Goal: Check status: Check status

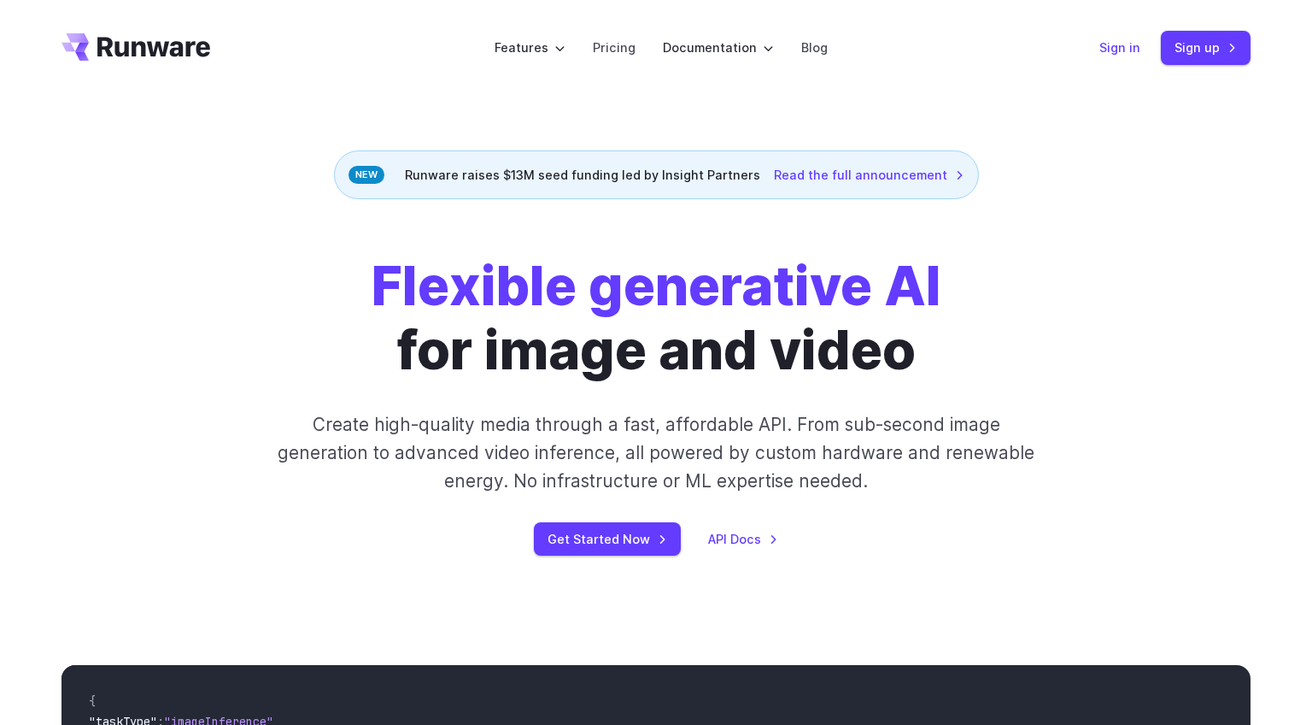
click at [1125, 51] on link "Sign in" at bounding box center [1120, 48] width 41 height 20
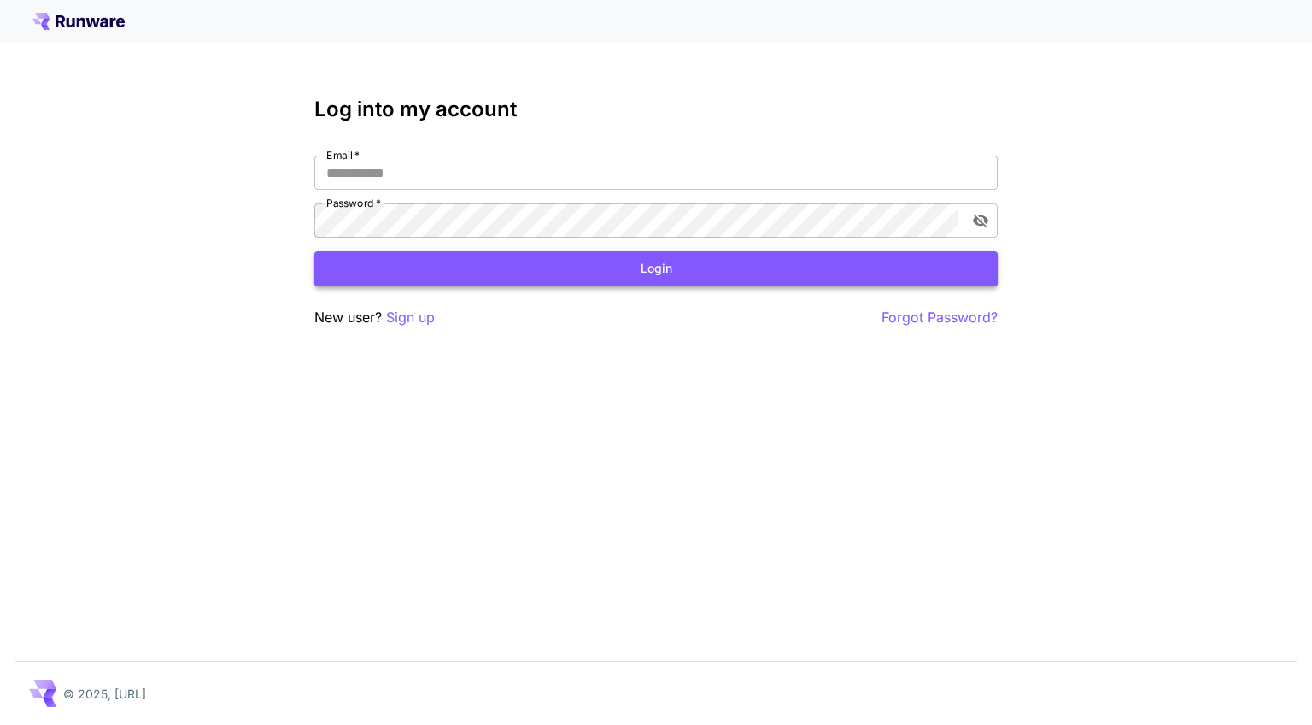
type input "**********"
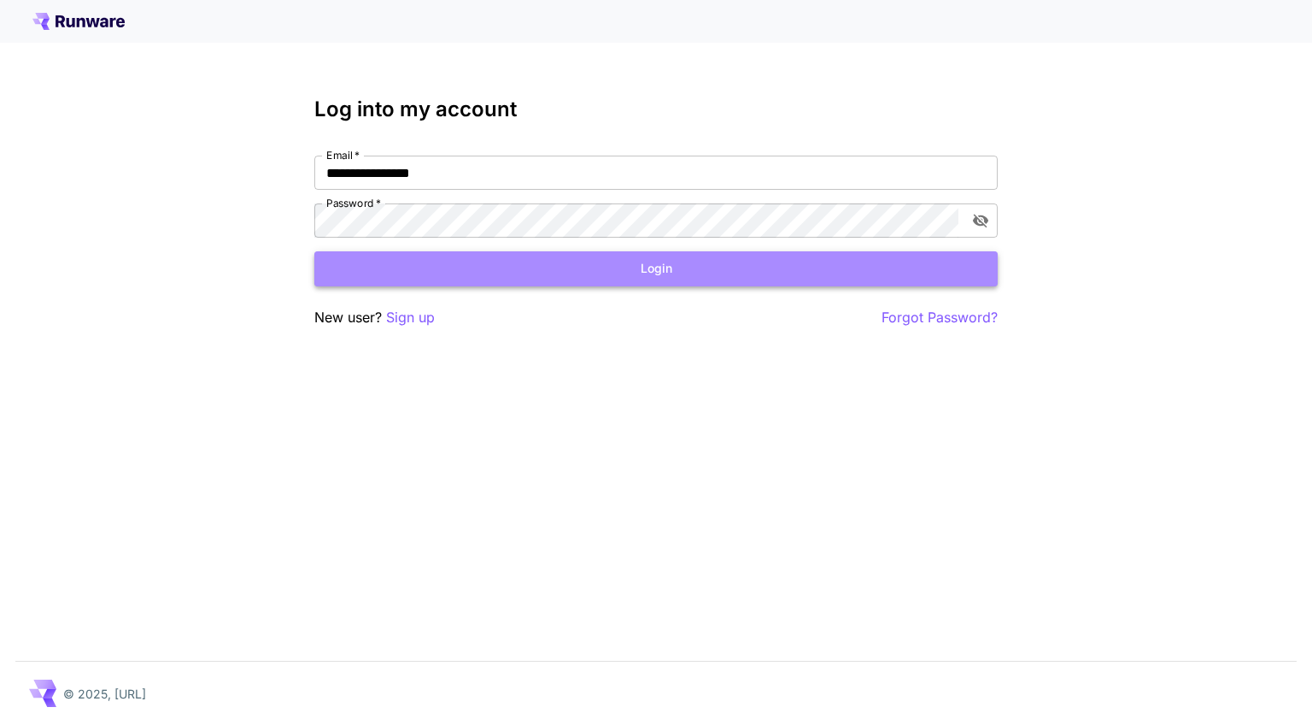
click at [592, 273] on button "Login" at bounding box center [656, 268] width 684 height 35
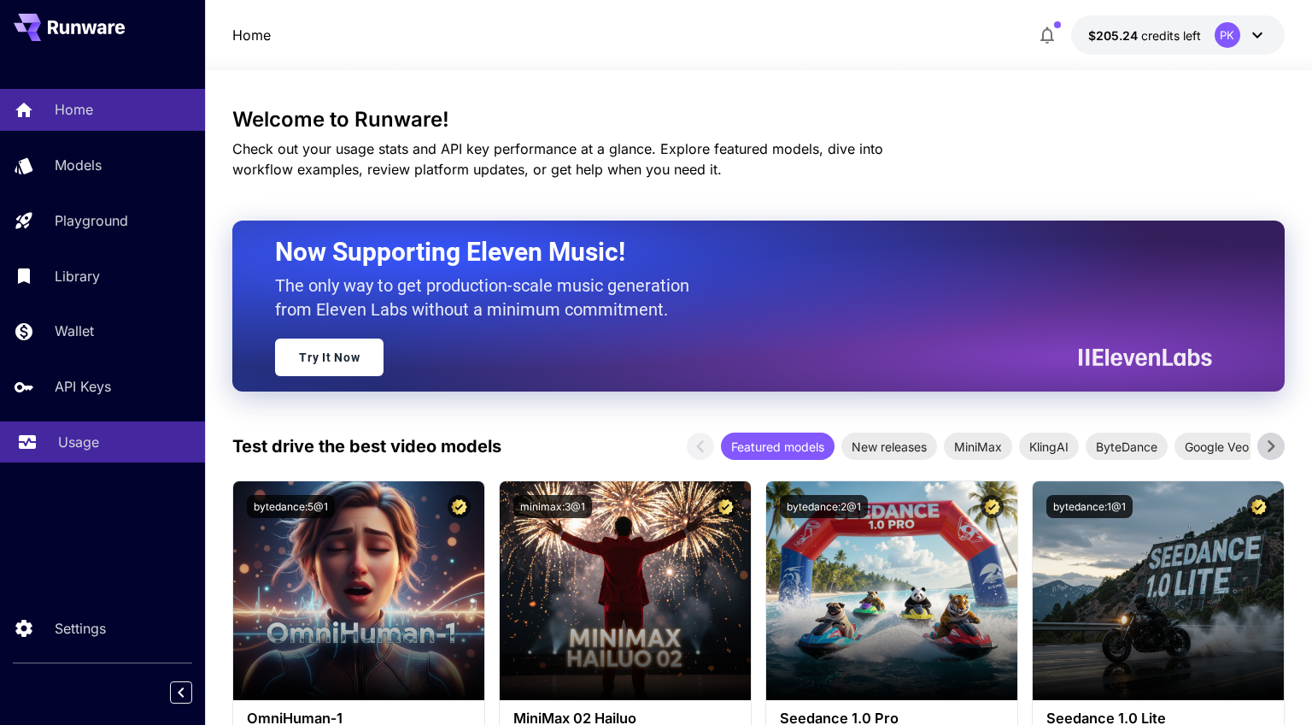
click at [76, 437] on p "Usage" at bounding box center [78, 441] width 41 height 21
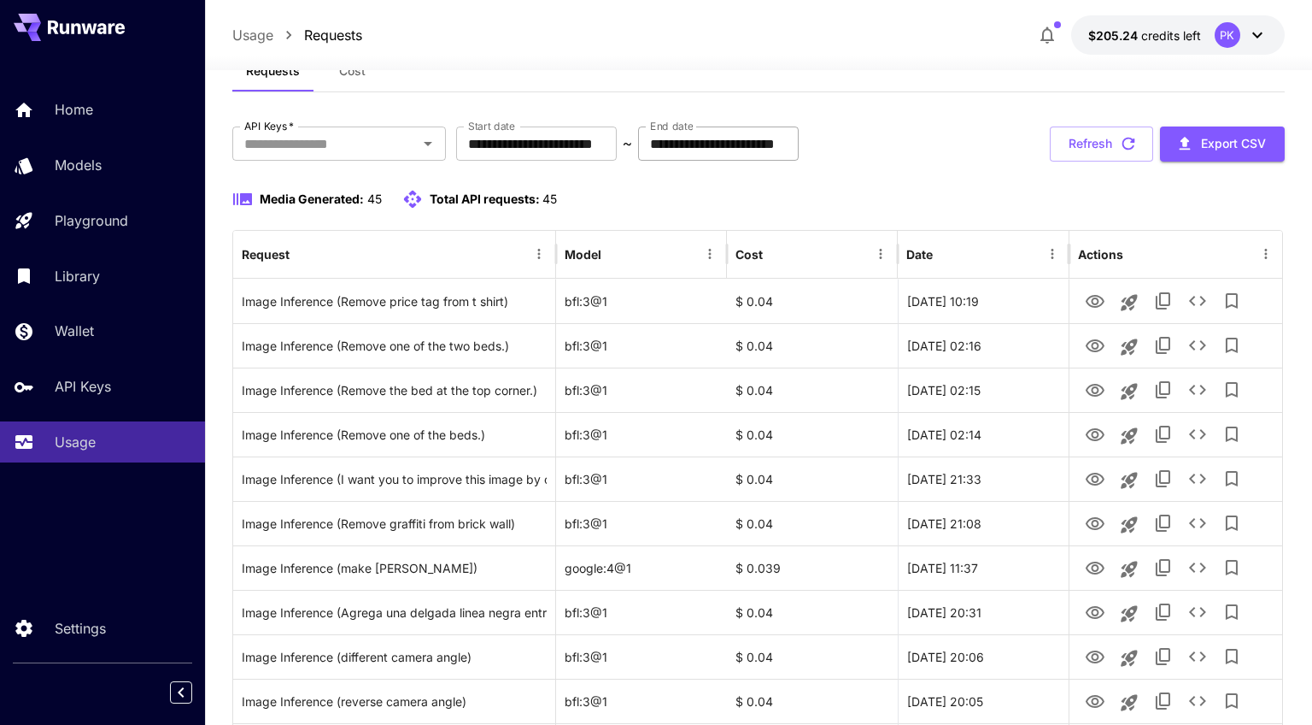
scroll to position [105, 0]
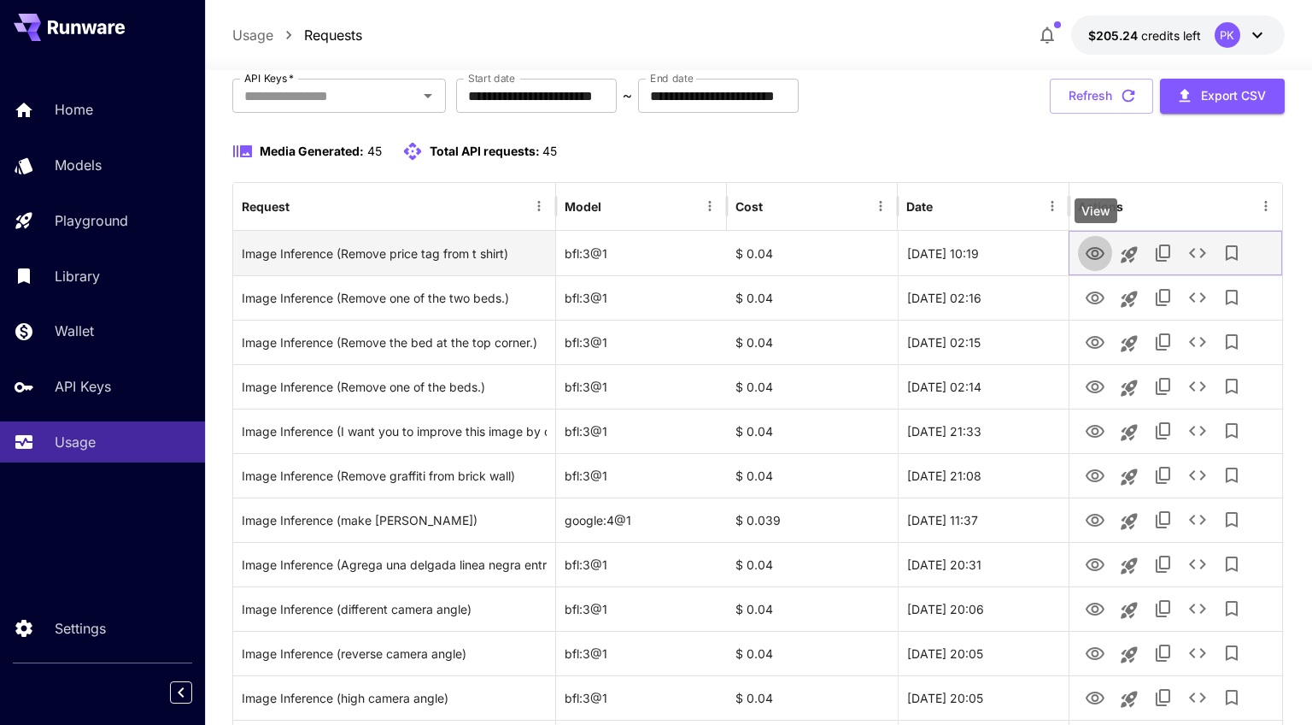
click at [1094, 257] on icon "View" at bounding box center [1095, 254] width 21 height 21
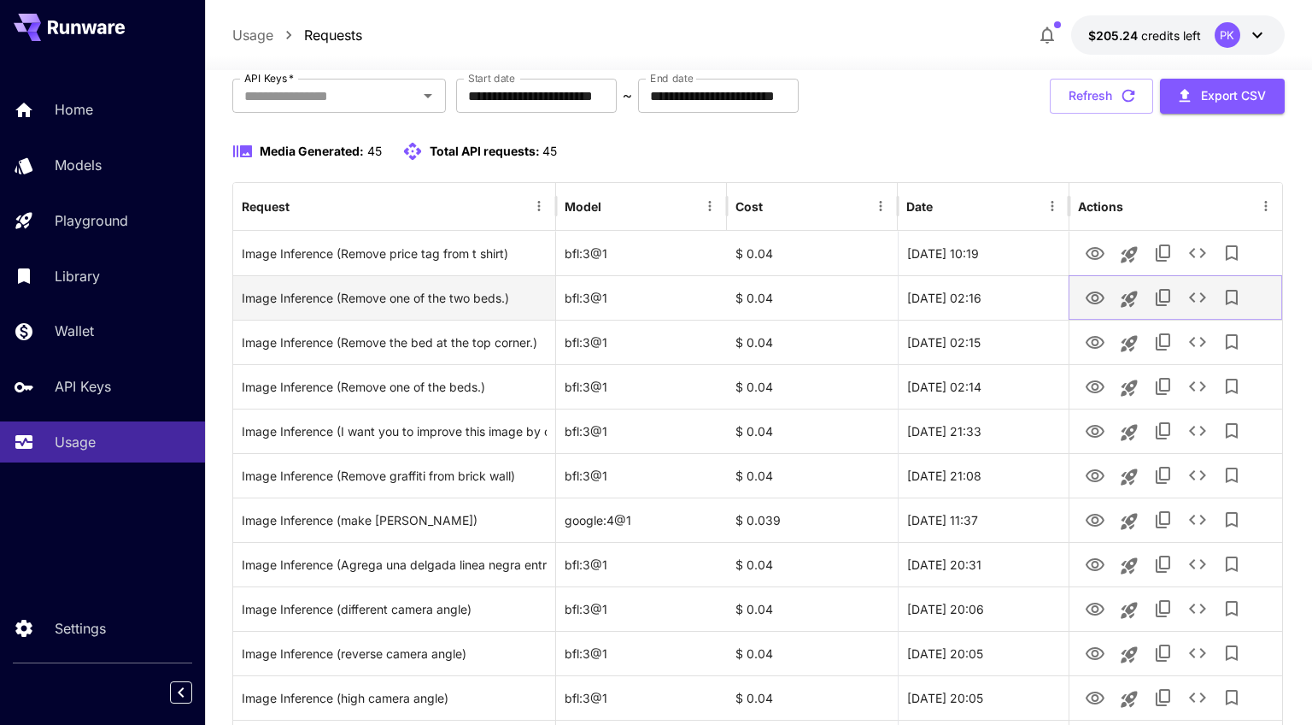
click at [1099, 296] on icon "View" at bounding box center [1095, 298] width 21 height 21
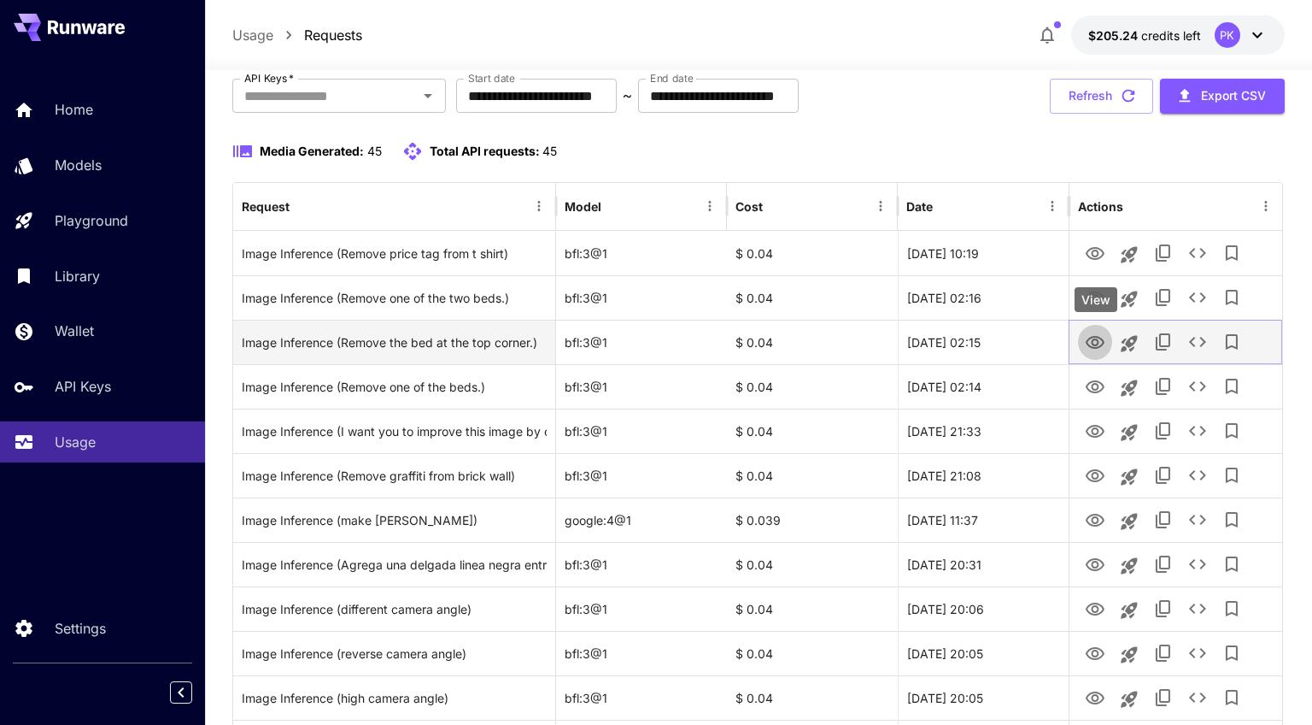
click at [1094, 342] on icon "View" at bounding box center [1095, 342] width 21 height 21
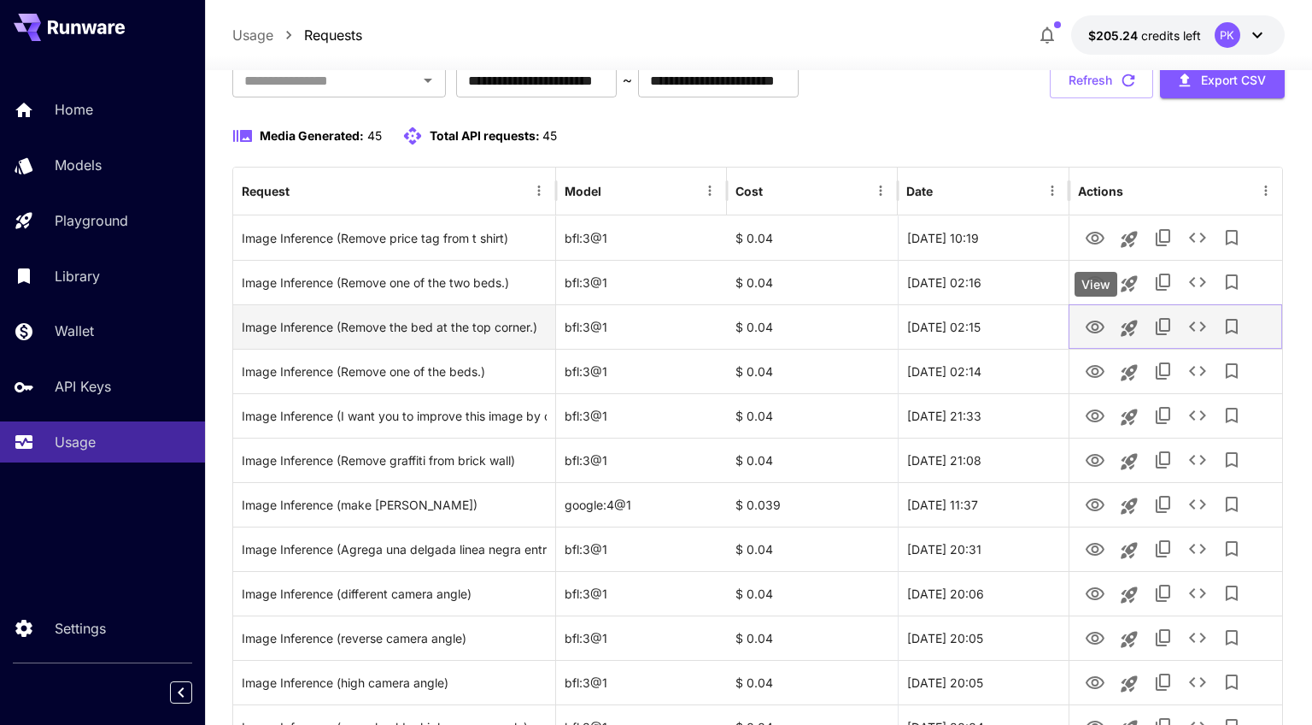
scroll to position [124, 0]
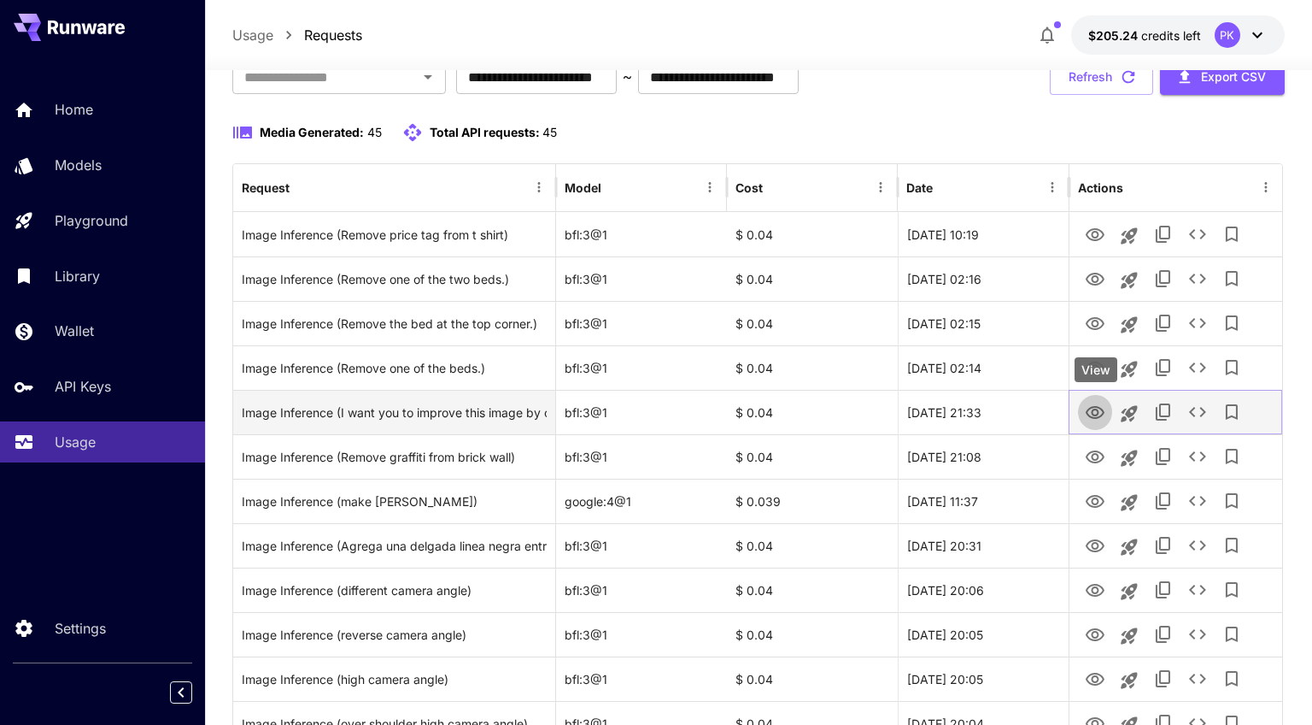
click at [1094, 408] on icon "View" at bounding box center [1095, 412] width 19 height 13
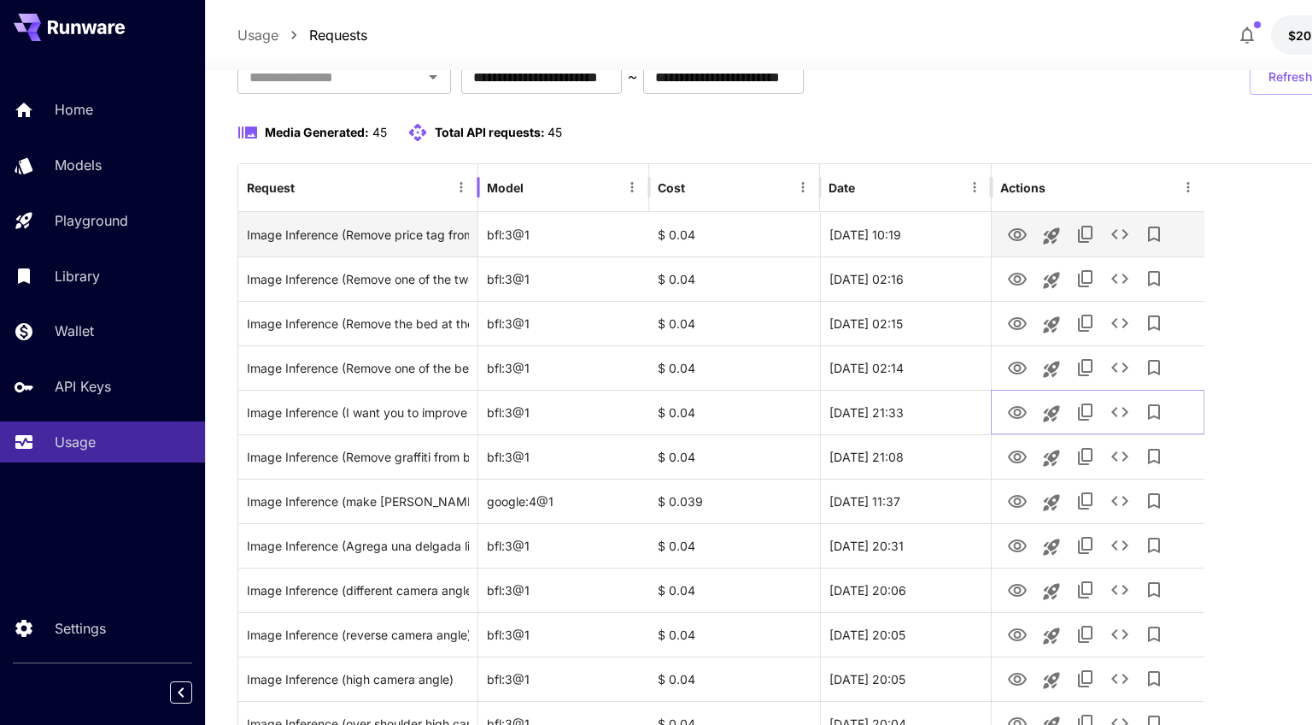
drag, startPoint x: 555, startPoint y: 165, endPoint x: 478, endPoint y: 220, distance: 95.1
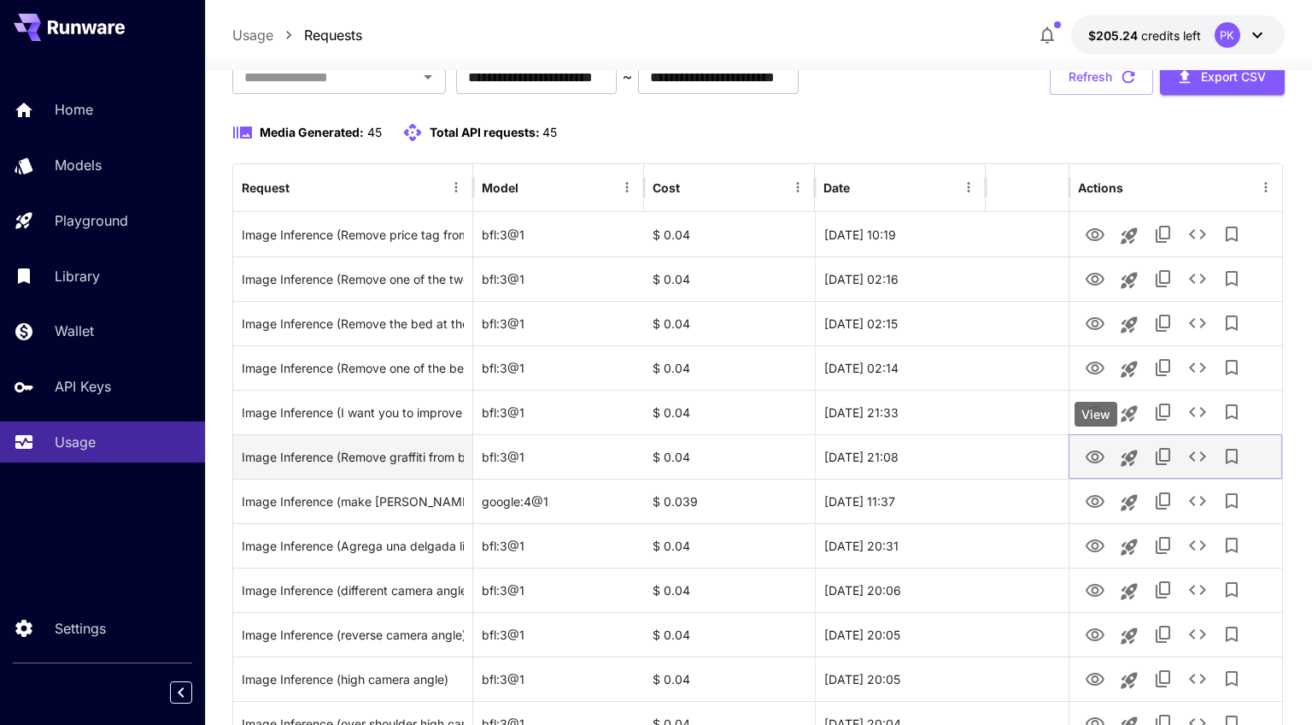
click at [1096, 458] on icon "View" at bounding box center [1095, 456] width 19 height 13
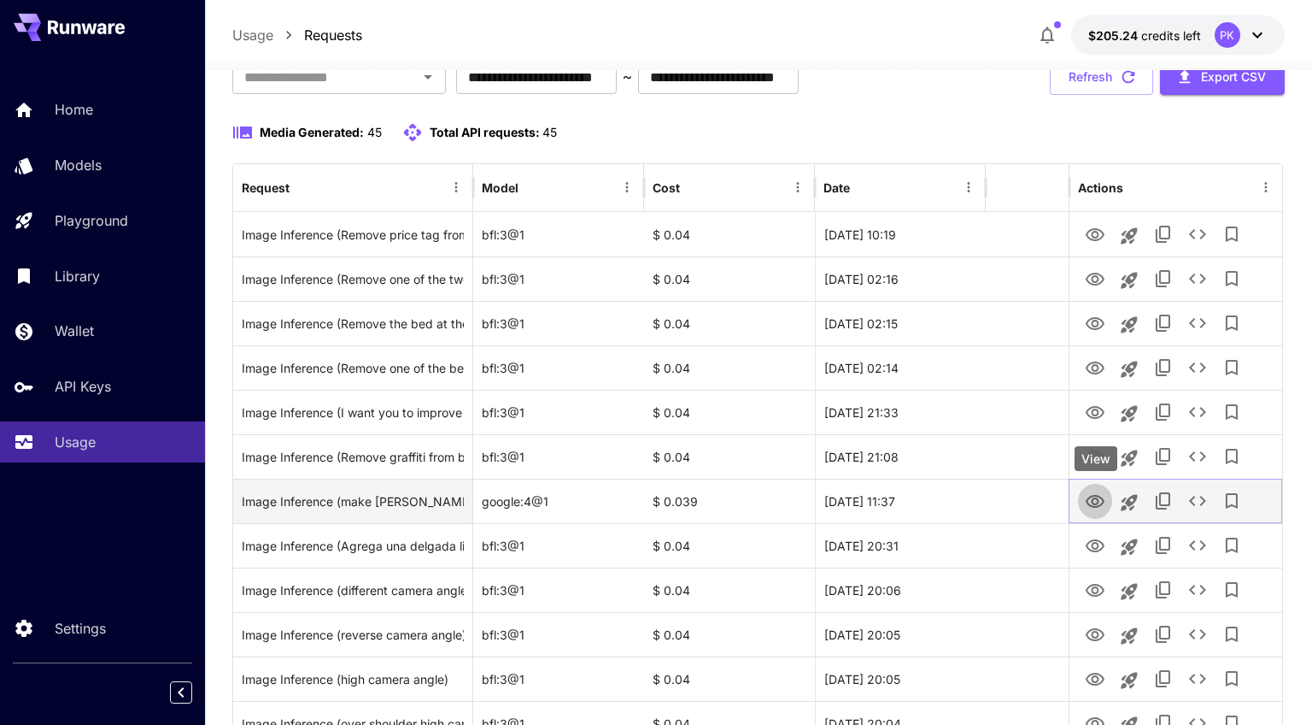
click at [1094, 500] on icon "View" at bounding box center [1095, 501] width 21 height 21
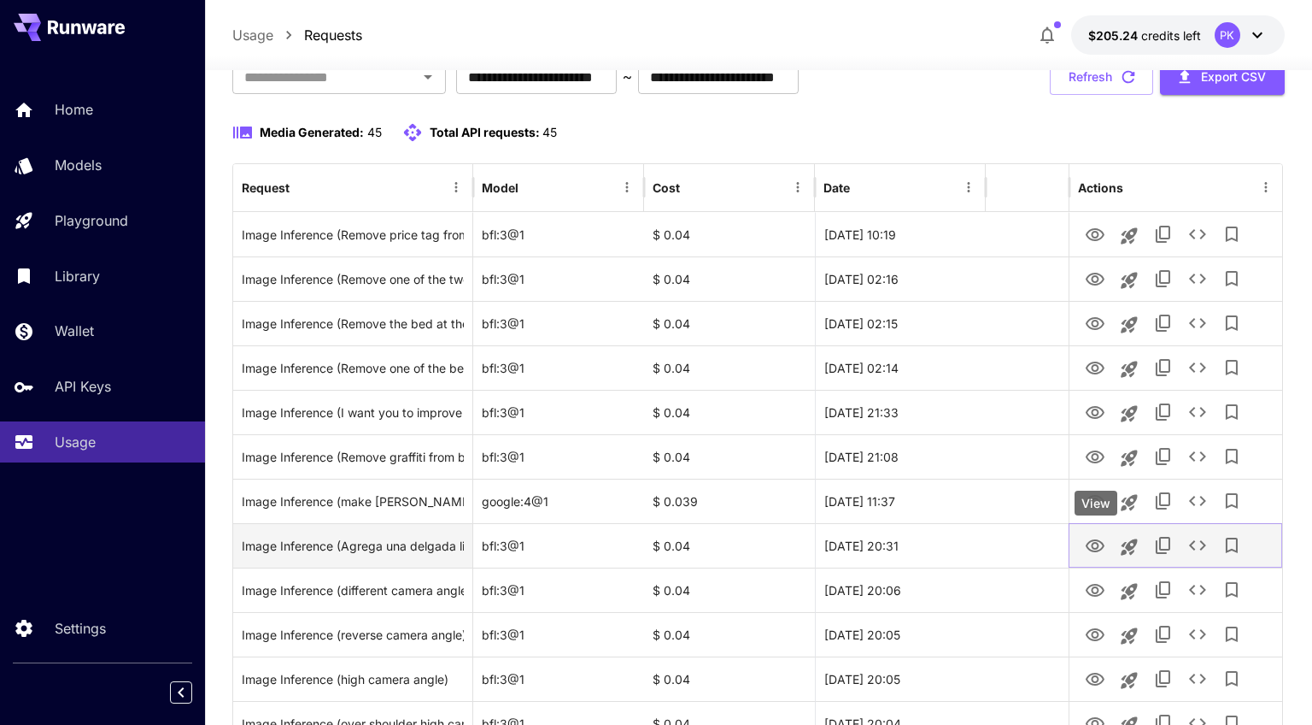
click at [1097, 546] on icon "View" at bounding box center [1095, 546] width 21 height 21
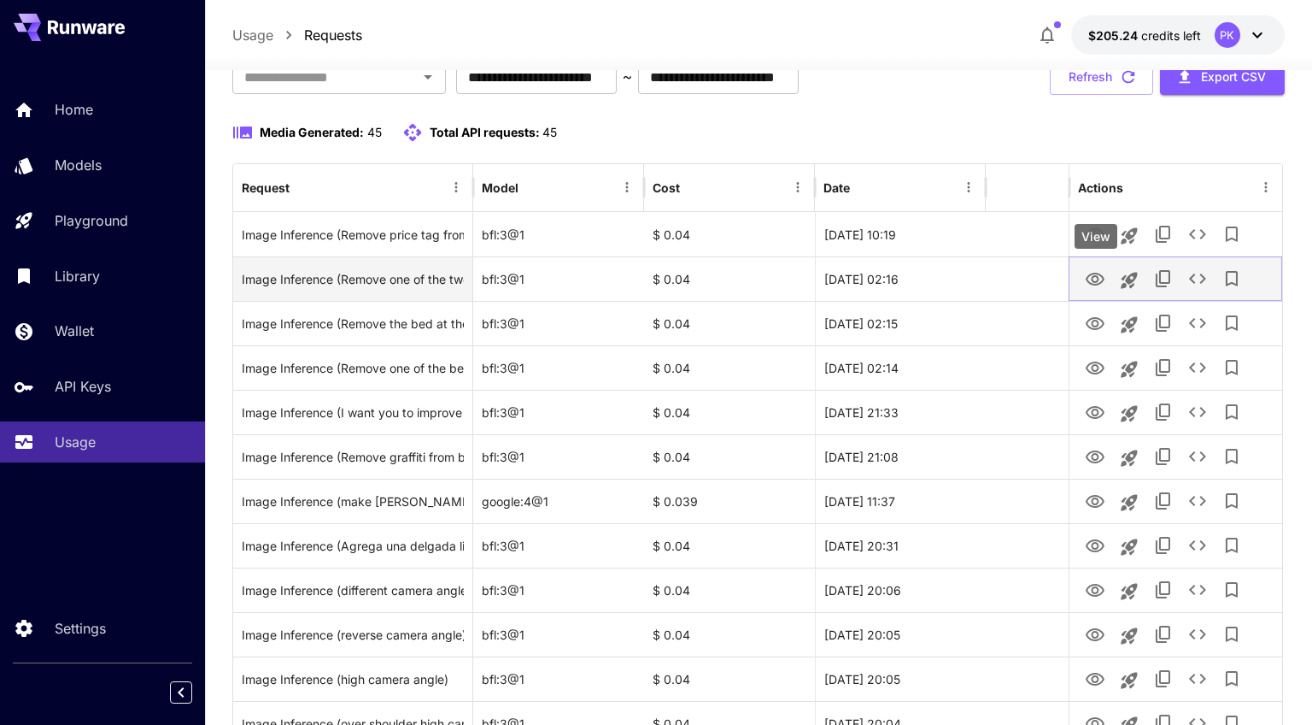
click at [1100, 281] on icon "View" at bounding box center [1095, 279] width 21 height 21
